Goal: Transaction & Acquisition: Purchase product/service

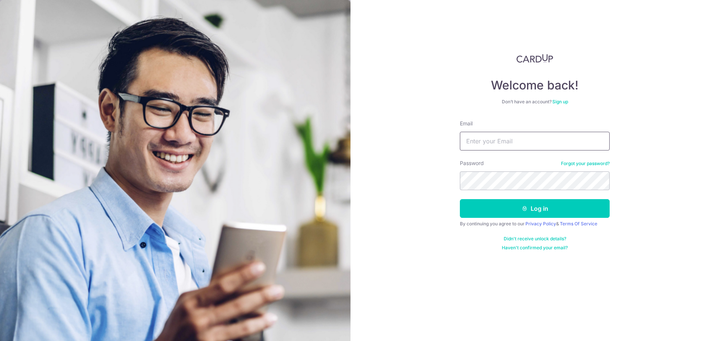
click at [482, 143] on input "Email" at bounding box center [535, 141] width 150 height 19
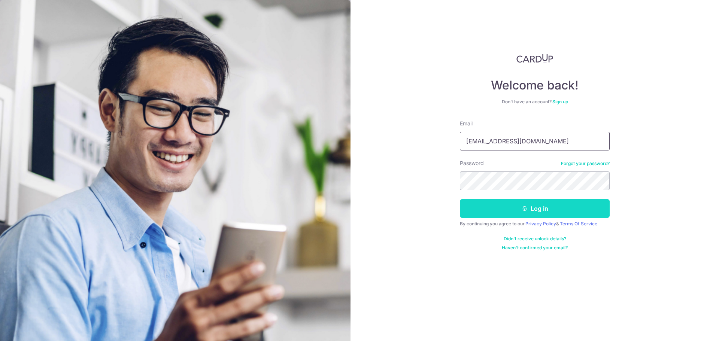
type input "gcrovo@yahoo.com"
click at [539, 209] on button "Log in" at bounding box center [535, 208] width 150 height 19
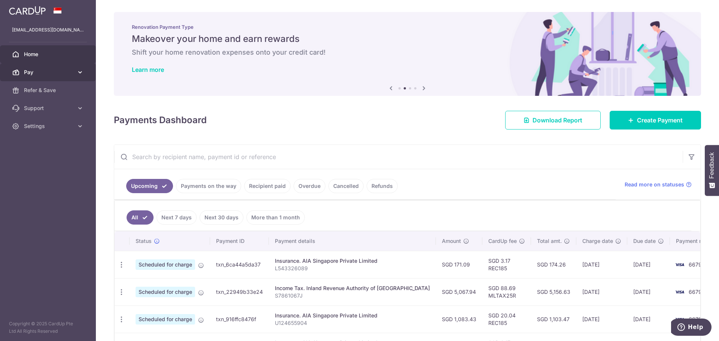
click at [55, 72] on span "Pay" at bounding box center [48, 72] width 49 height 7
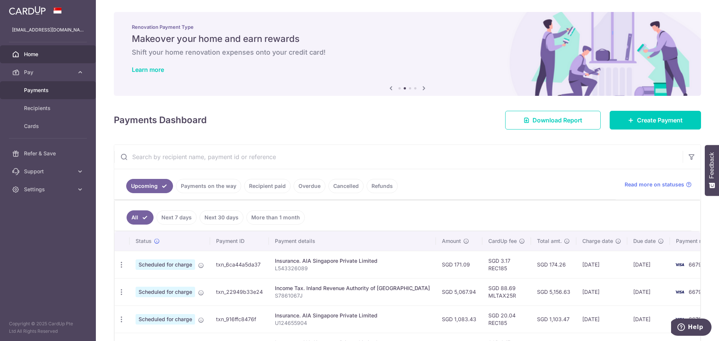
click at [46, 95] on link "Payments" at bounding box center [48, 90] width 96 height 18
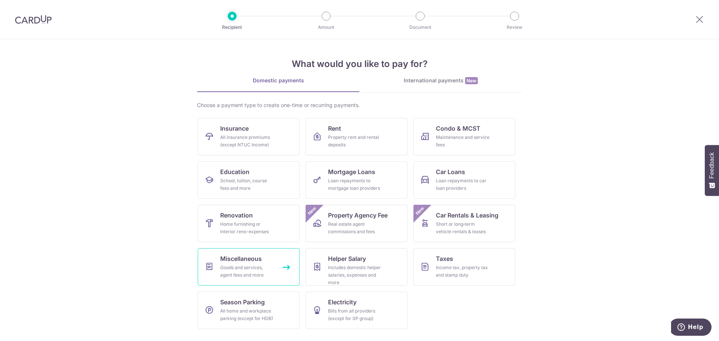
click at [242, 261] on span "Miscellaneous" at bounding box center [241, 258] width 42 height 9
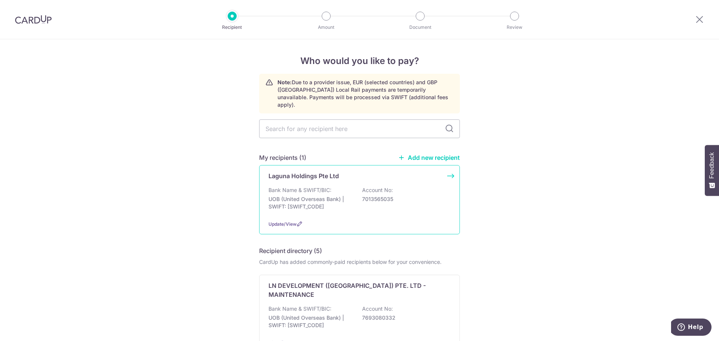
click at [330, 187] on div "Bank Name & SWIFT/BIC: UOB (United Overseas Bank) | SWIFT: [SWIFT_CODE] Account…" at bounding box center [360, 201] width 182 height 28
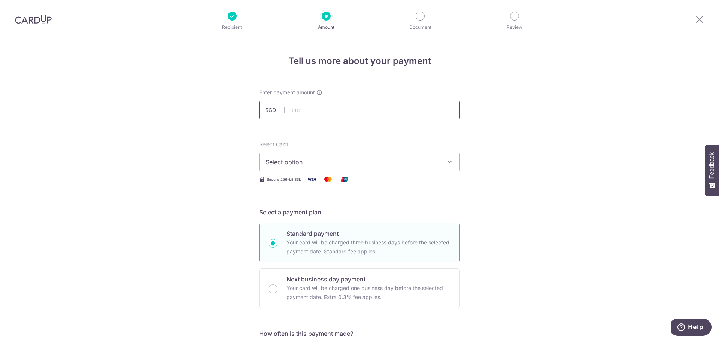
click at [363, 112] on input "text" at bounding box center [359, 110] width 201 height 19
type input "9,981.29"
click at [432, 168] on button "Select option" at bounding box center [359, 162] width 201 height 19
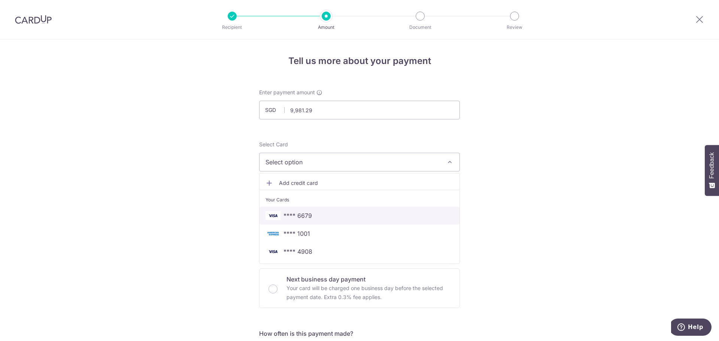
click at [343, 216] on span "**** 6679" at bounding box center [360, 215] width 188 height 9
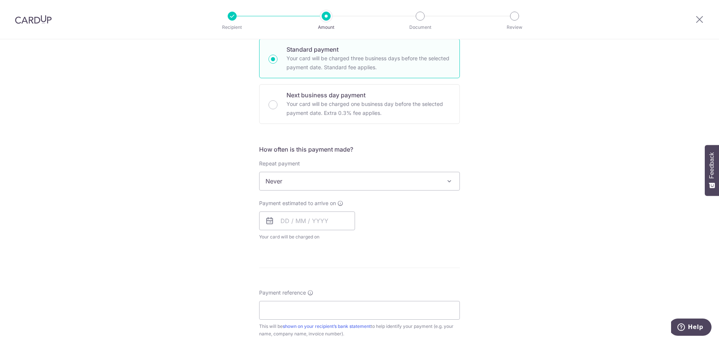
scroll to position [187, 0]
click at [284, 219] on input "text" at bounding box center [307, 218] width 96 height 19
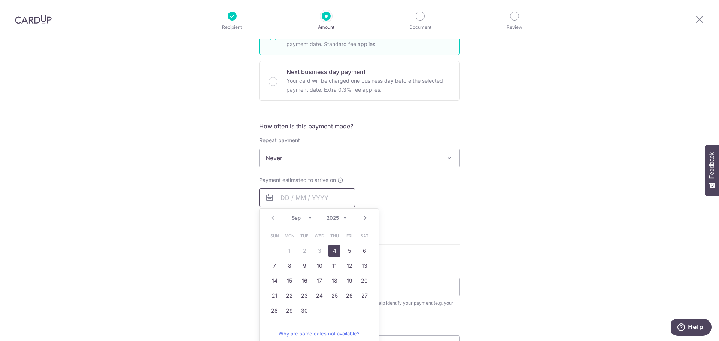
scroll to position [225, 0]
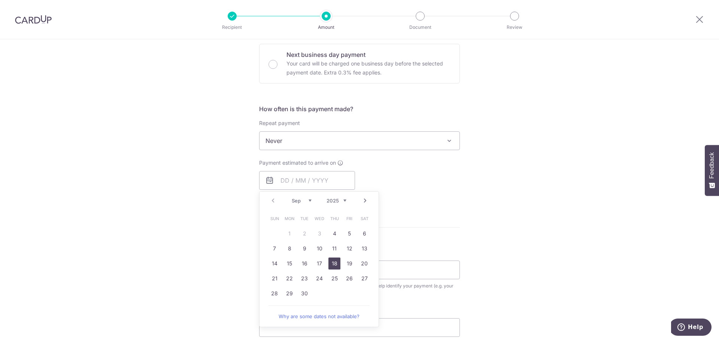
click at [333, 265] on link "18" at bounding box center [335, 264] width 12 height 12
type input "18/09/2025"
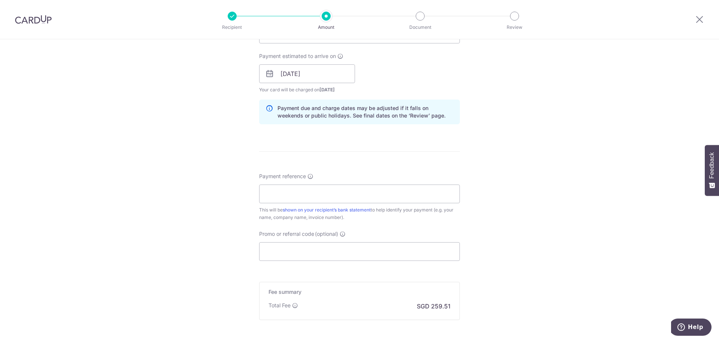
scroll to position [337, 0]
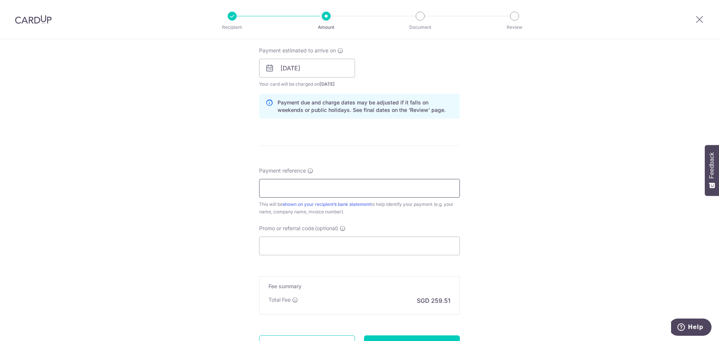
click at [399, 193] on input "Payment reference" at bounding box center [359, 188] width 201 height 19
type input "85335-0"
click at [436, 245] on input "Promo or referral code (optional)" at bounding box center [359, 246] width 201 height 19
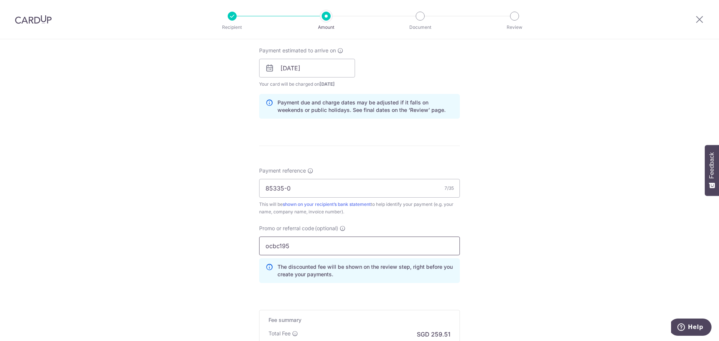
type input "ocbc195"
click at [524, 193] on div "Tell us more about your payment Enter payment amount SGD 9,981.29 9981.29 Selec…" at bounding box center [359, 73] width 719 height 742
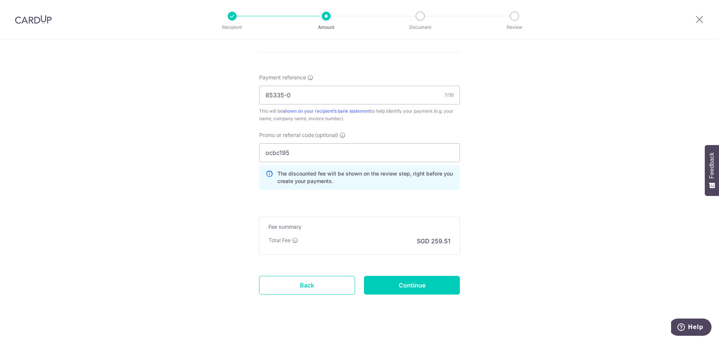
scroll to position [440, 0]
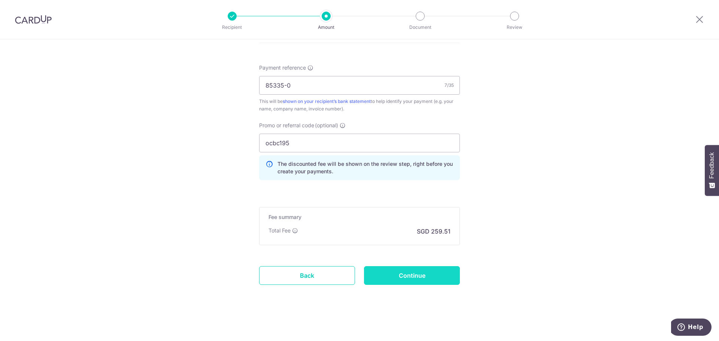
click at [418, 272] on input "Continue" at bounding box center [412, 275] width 96 height 19
type input "Create Schedule"
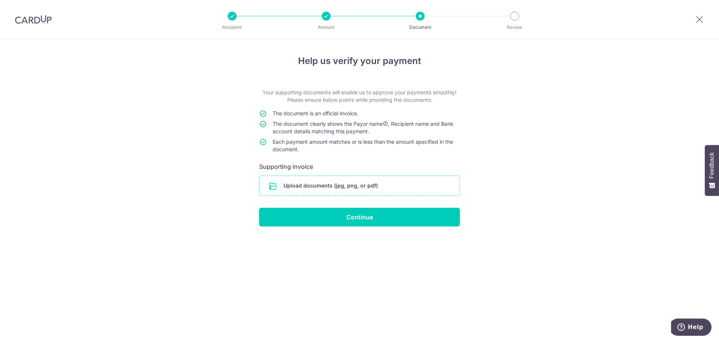
click at [366, 187] on input "file" at bounding box center [360, 185] width 200 height 19
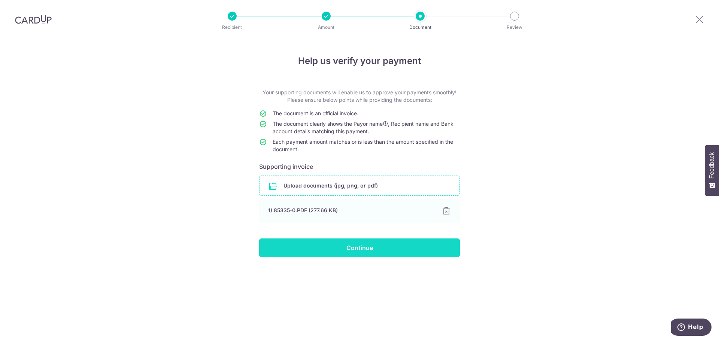
click at [384, 250] on input "Continue" at bounding box center [359, 248] width 201 height 19
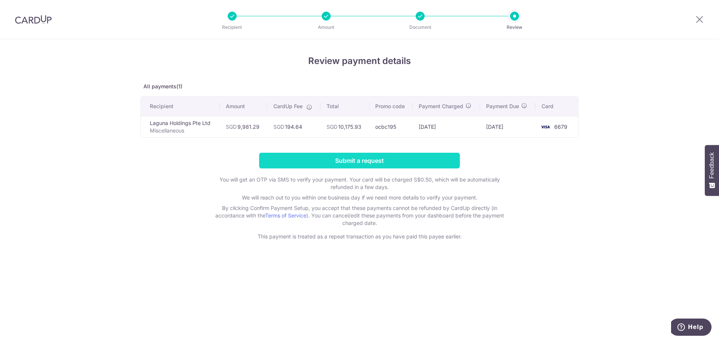
click at [393, 162] on input "Submit a request" at bounding box center [359, 161] width 201 height 16
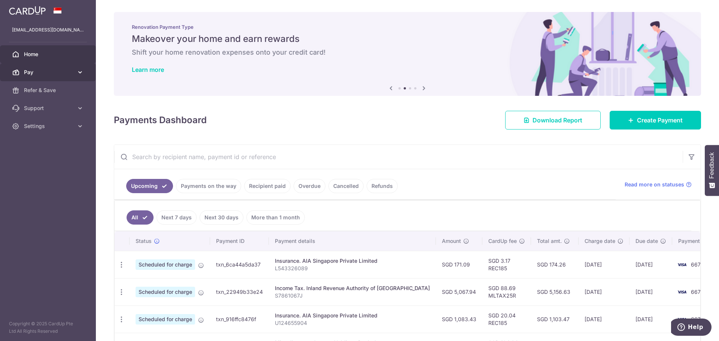
click at [48, 75] on span "Pay" at bounding box center [48, 72] width 49 height 7
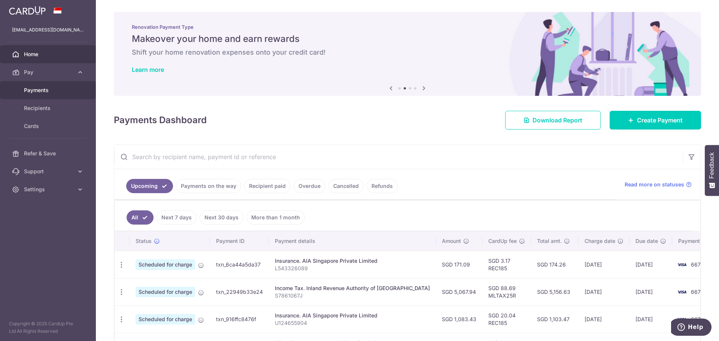
click at [67, 87] on span "Payments" at bounding box center [48, 90] width 49 height 7
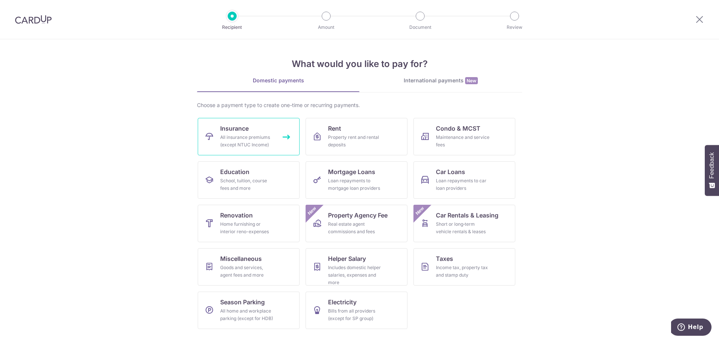
click at [263, 135] on div "All insurance premiums (except NTUC Income)" at bounding box center [247, 141] width 54 height 15
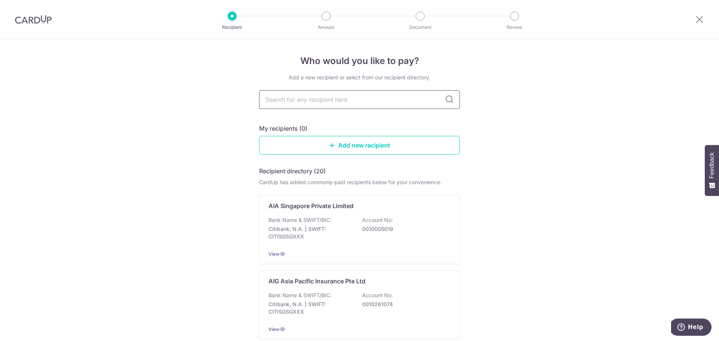
click at [350, 98] on input "text" at bounding box center [359, 99] width 201 height 19
click at [338, 224] on div "Bank Name & SWIFT/BIC: Citibank, N.A. | SWIFT: CITISGSGXXX Account No: 00100050…" at bounding box center [360, 231] width 182 height 28
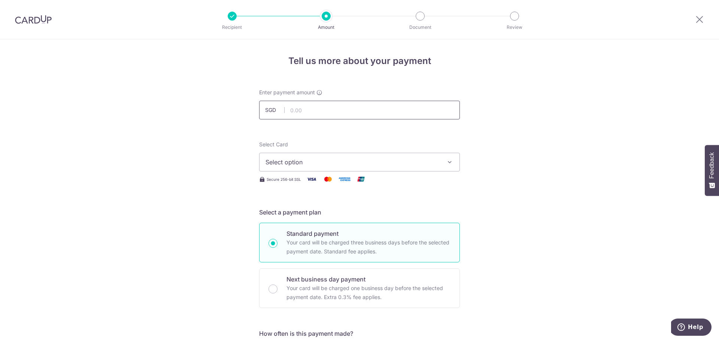
click at [405, 112] on input "text" at bounding box center [359, 110] width 201 height 19
type input "766.75"
click at [447, 163] on icon "button" at bounding box center [449, 161] width 7 height 7
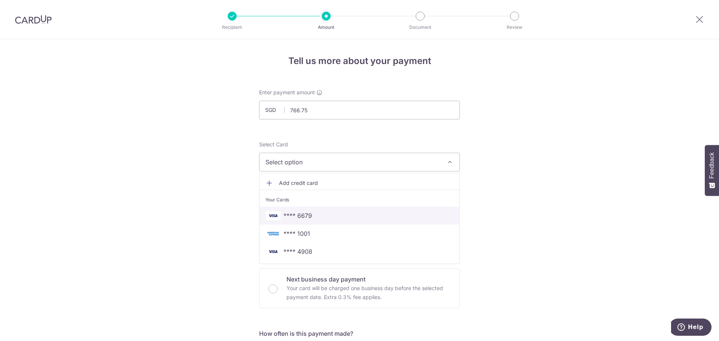
click at [319, 213] on span "**** 6679" at bounding box center [360, 215] width 188 height 9
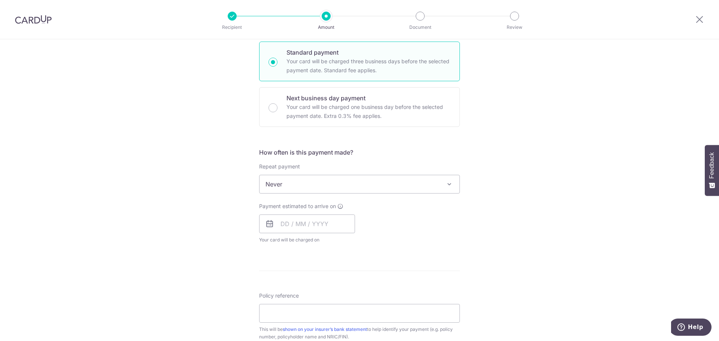
scroll to position [187, 0]
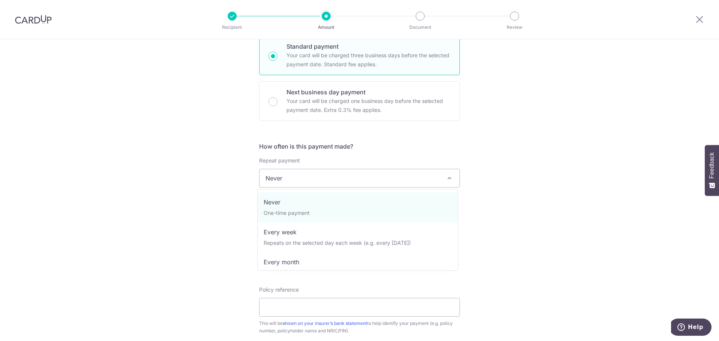
click at [368, 179] on span "Never" at bounding box center [360, 178] width 200 height 18
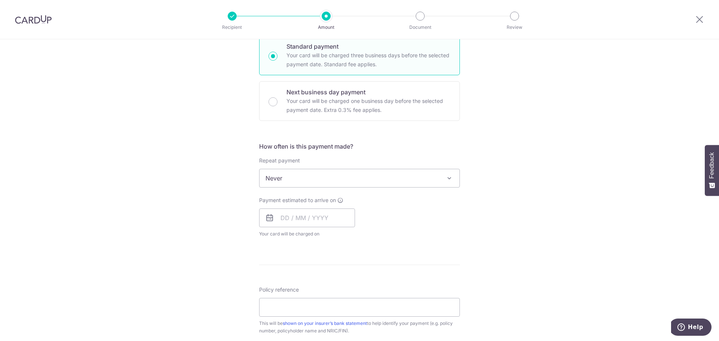
click at [497, 135] on div "Tell us more about your payment Enter payment amount SGD 766.75 766.75 Select C…" at bounding box center [359, 191] width 719 height 678
click at [321, 221] on input "text" at bounding box center [307, 218] width 96 height 19
click at [305, 302] on link "16" at bounding box center [305, 301] width 12 height 12
type input "16/09/2025"
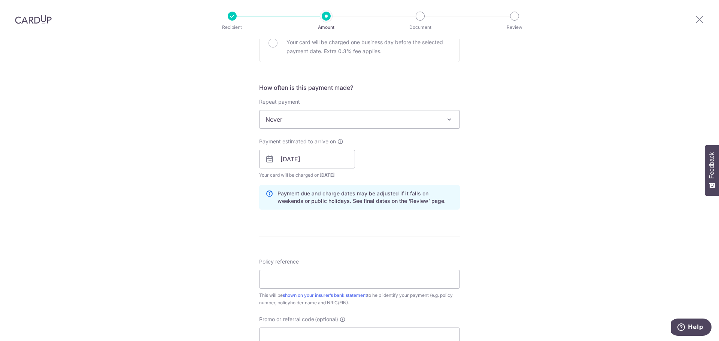
scroll to position [337, 0]
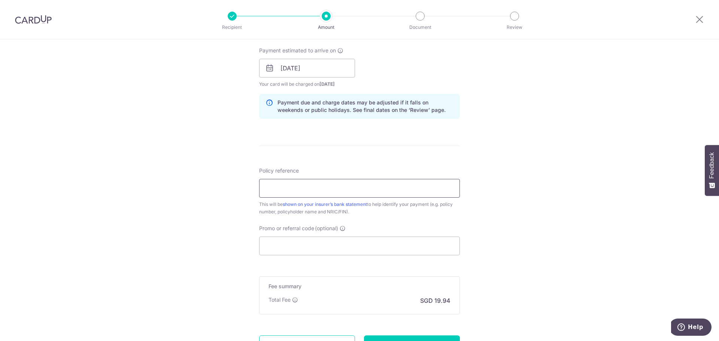
click at [383, 190] on input "Policy reference" at bounding box center [359, 188] width 201 height 19
click at [275, 191] on input "Policy reference" at bounding box center [359, 188] width 201 height 19
paste input "P554773524"
type input "P554773524"
click at [300, 245] on input "Promo or referral code (optional)" at bounding box center [359, 246] width 201 height 19
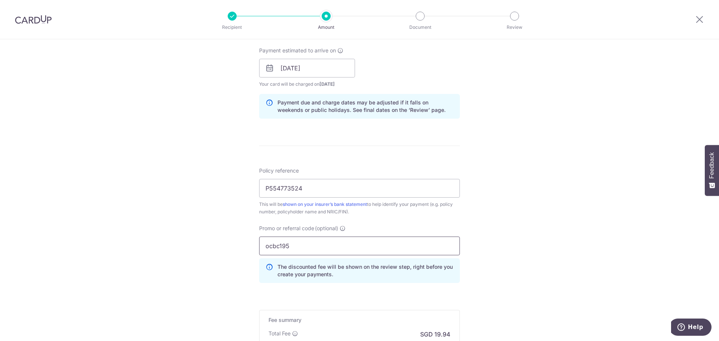
type input "ocbc195"
click at [562, 176] on div "Tell us more about your payment Enter payment amount SGD 766.75 766.75 Select C…" at bounding box center [359, 73] width 719 height 742
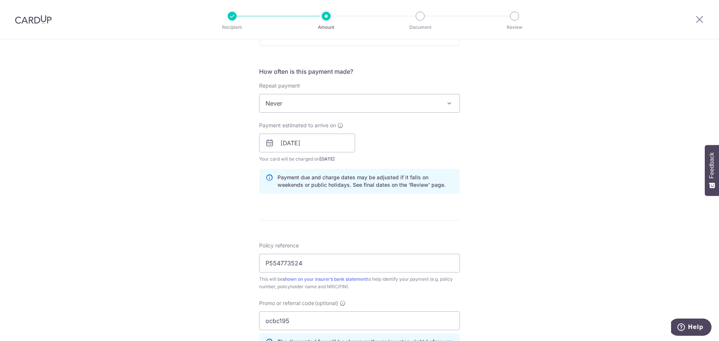
scroll to position [440, 0]
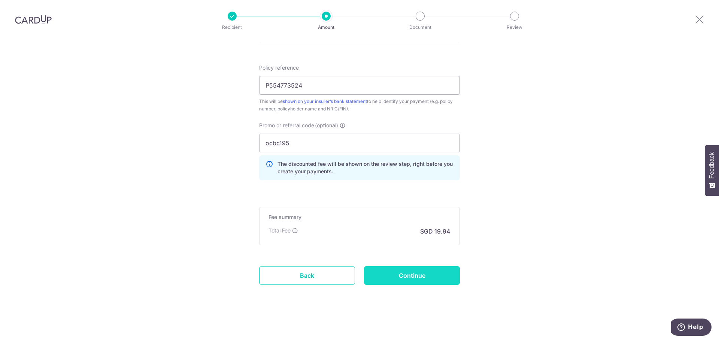
click at [405, 280] on input "Continue" at bounding box center [412, 275] width 96 height 19
type input "Create Schedule"
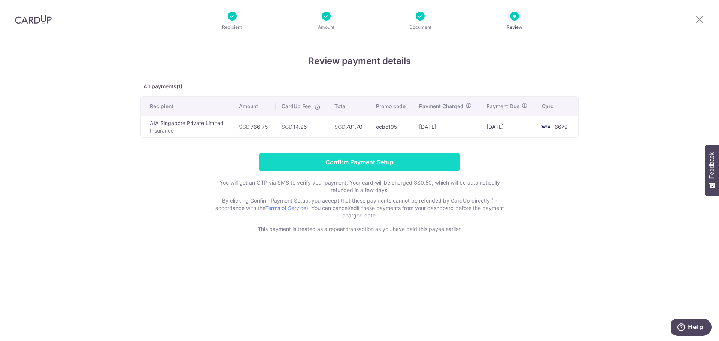
click at [384, 162] on input "Confirm Payment Setup" at bounding box center [359, 162] width 201 height 19
